Goal: Check status: Check status

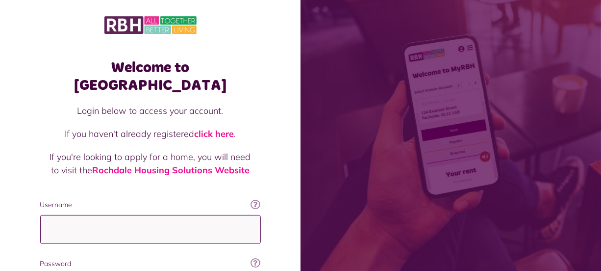
type input "**********"
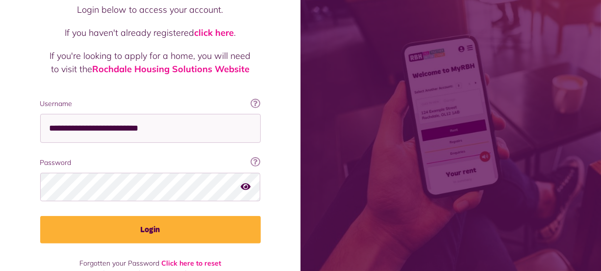
scroll to position [106, 0]
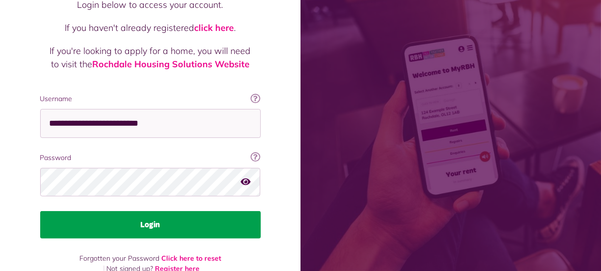
click at [144, 211] on button "Login" at bounding box center [150, 224] width 221 height 27
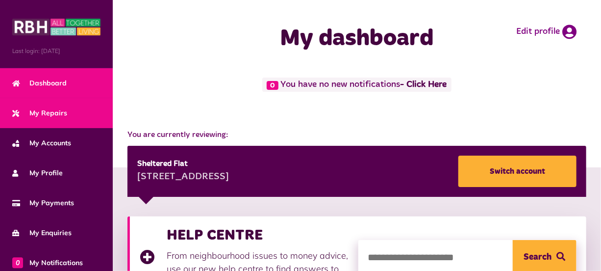
click at [64, 108] on span "My Repairs" at bounding box center [39, 113] width 55 height 10
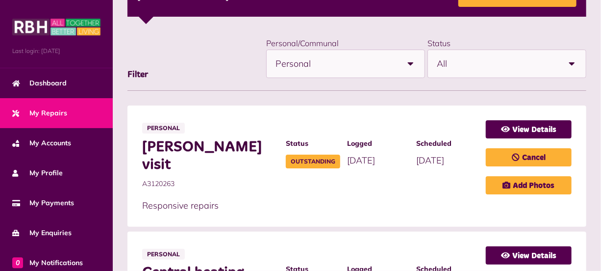
scroll to position [208, 0]
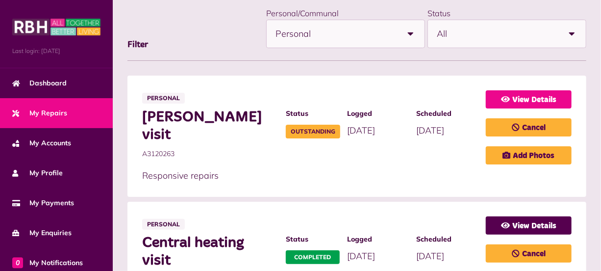
click at [537, 97] on link "View Details" at bounding box center [529, 99] width 86 height 18
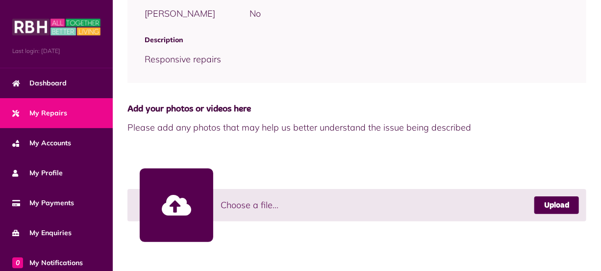
scroll to position [390, 0]
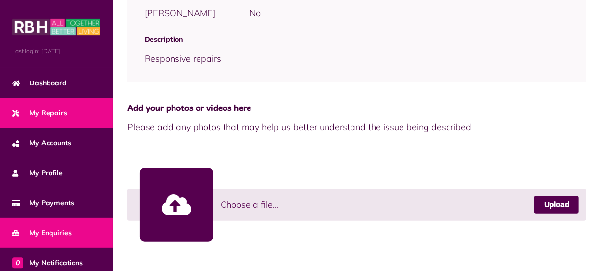
click at [66, 225] on link "My Enquiries" at bounding box center [56, 233] width 113 height 30
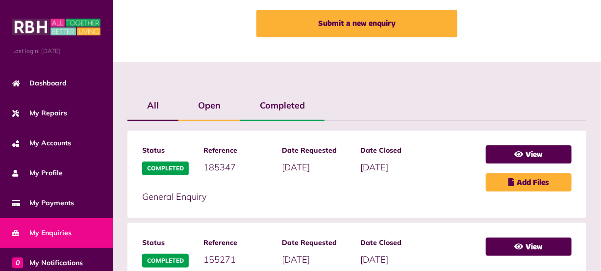
scroll to position [214, 0]
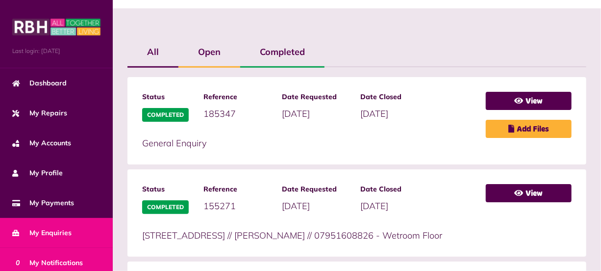
click at [39, 258] on span "0 My Notifications" at bounding box center [47, 262] width 71 height 10
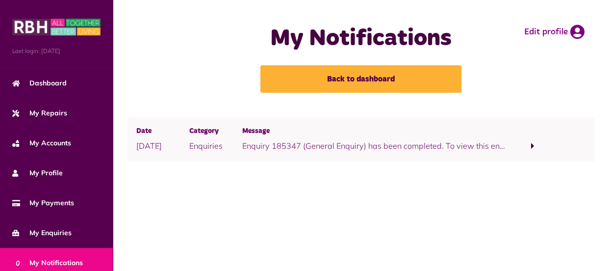
click at [604, 266] on main "My Notifications Back to dashboard Edit profile Date [DATE] Category Enquiries …" at bounding box center [361, 135] width 496 height 271
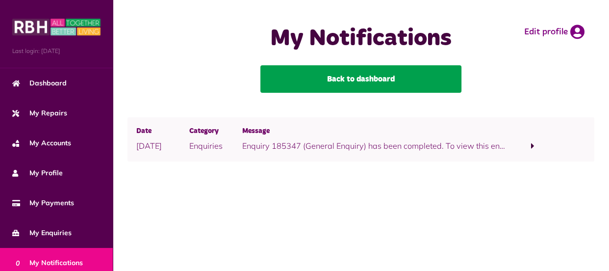
click at [368, 77] on link "Back to dashboard" at bounding box center [360, 78] width 201 height 27
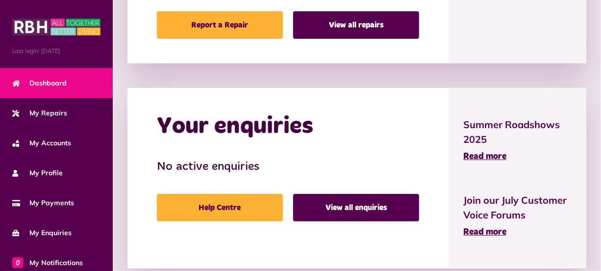
scroll to position [859, 0]
